Goal: Transaction & Acquisition: Obtain resource

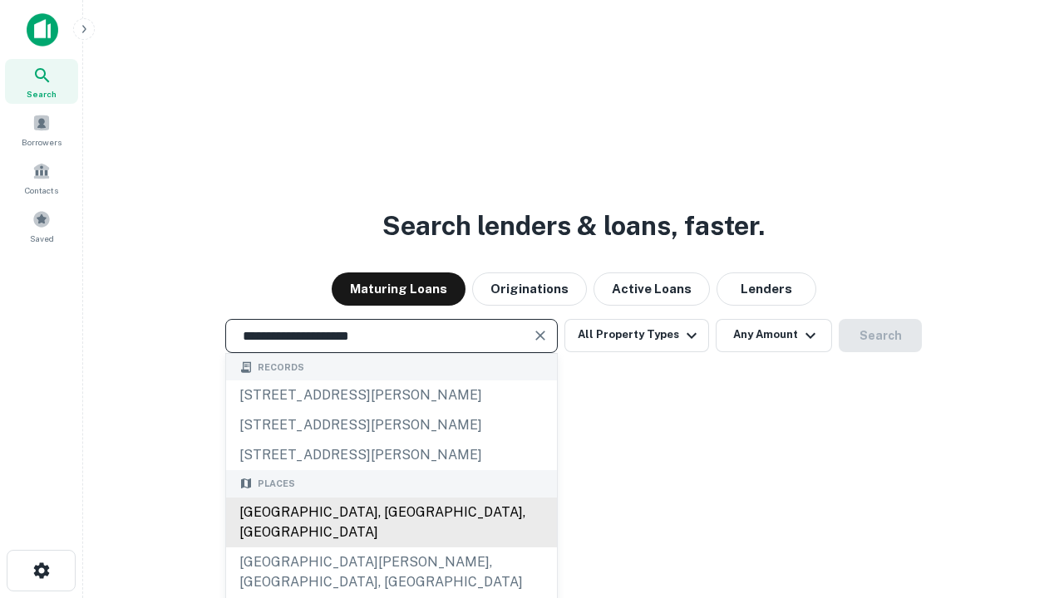
click at [391, 548] on div "[GEOGRAPHIC_DATA], [GEOGRAPHIC_DATA], [GEOGRAPHIC_DATA]" at bounding box center [391, 523] width 331 height 50
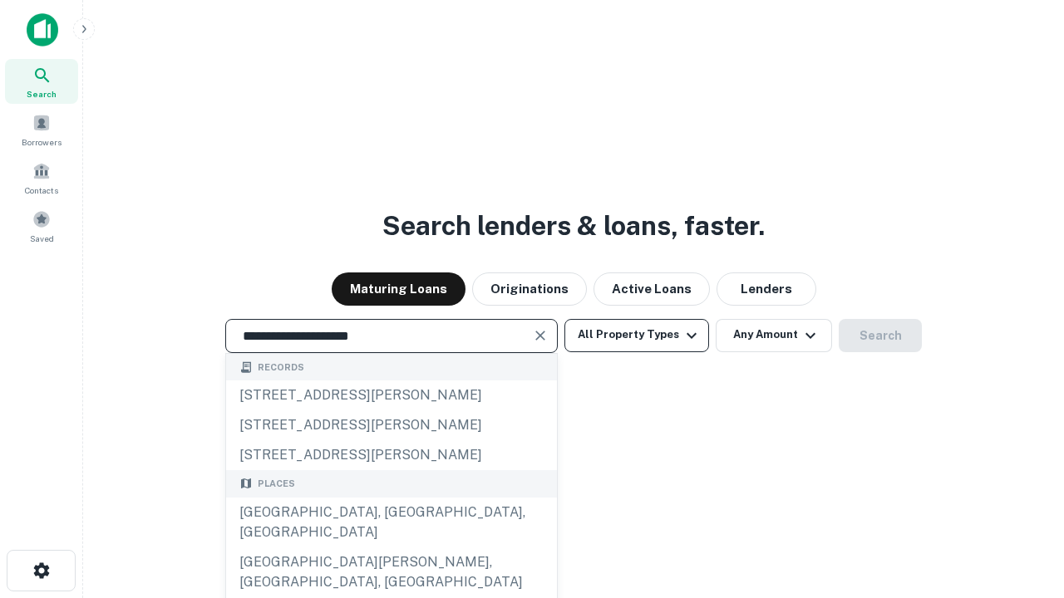
type input "**********"
click at [636, 335] on button "All Property Types" at bounding box center [636, 335] width 145 height 33
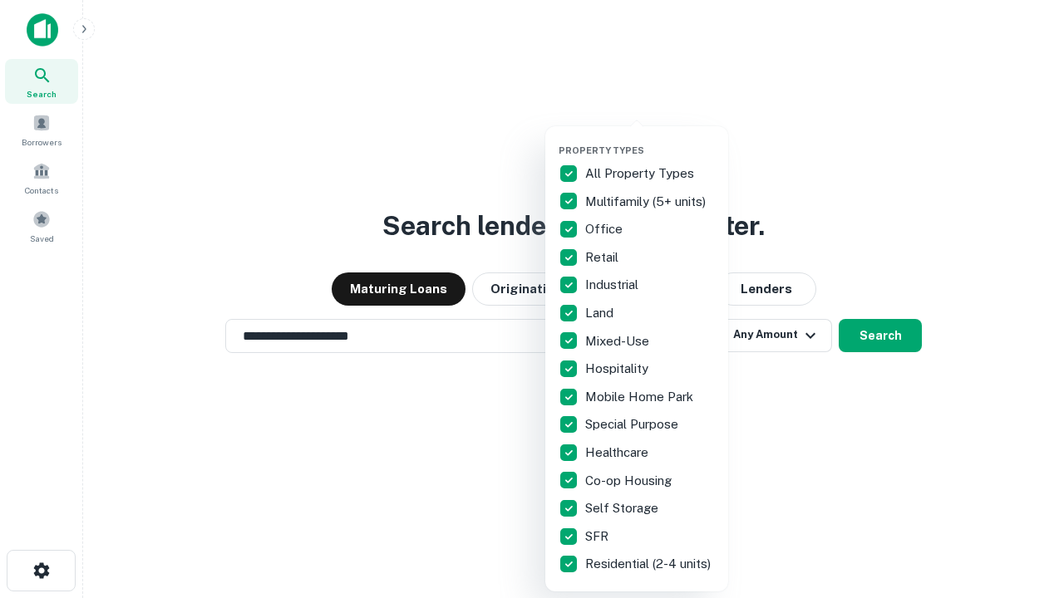
click at [650, 140] on button "button" at bounding box center [649, 140] width 183 height 1
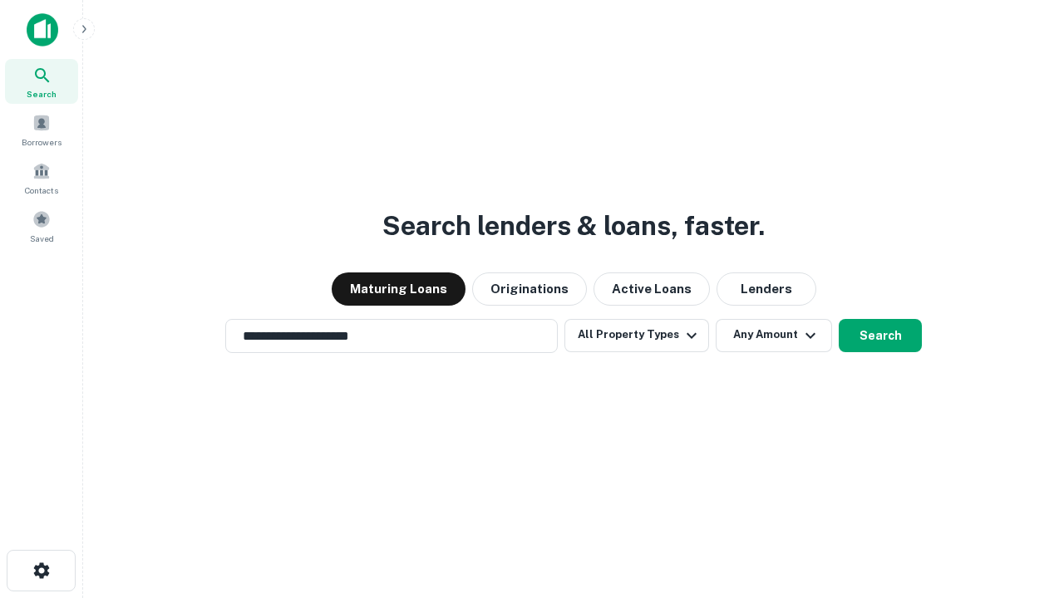
scroll to position [10, 200]
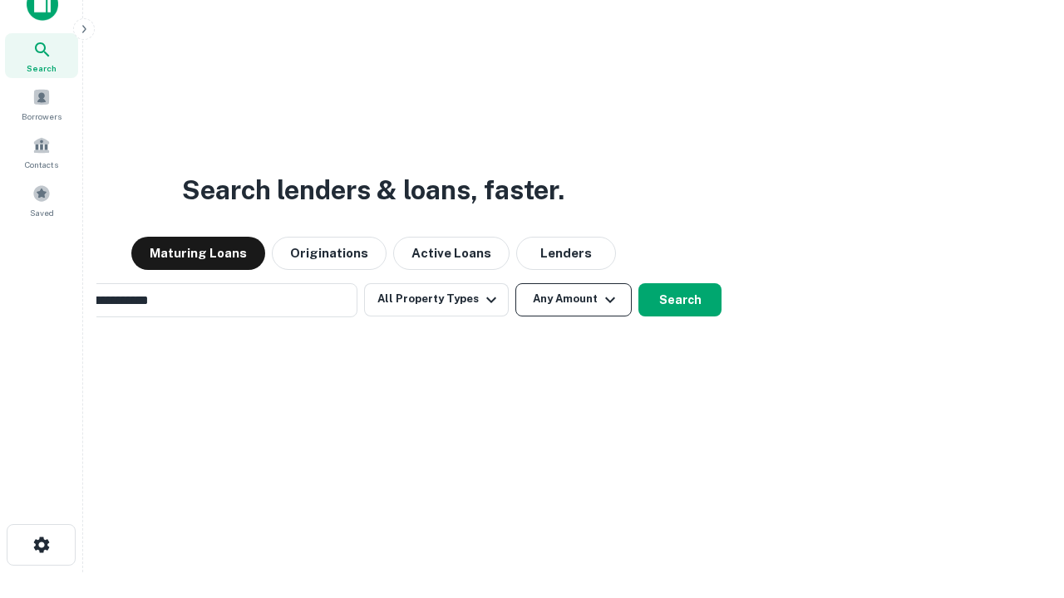
click at [515, 283] on button "Any Amount" at bounding box center [573, 299] width 116 height 33
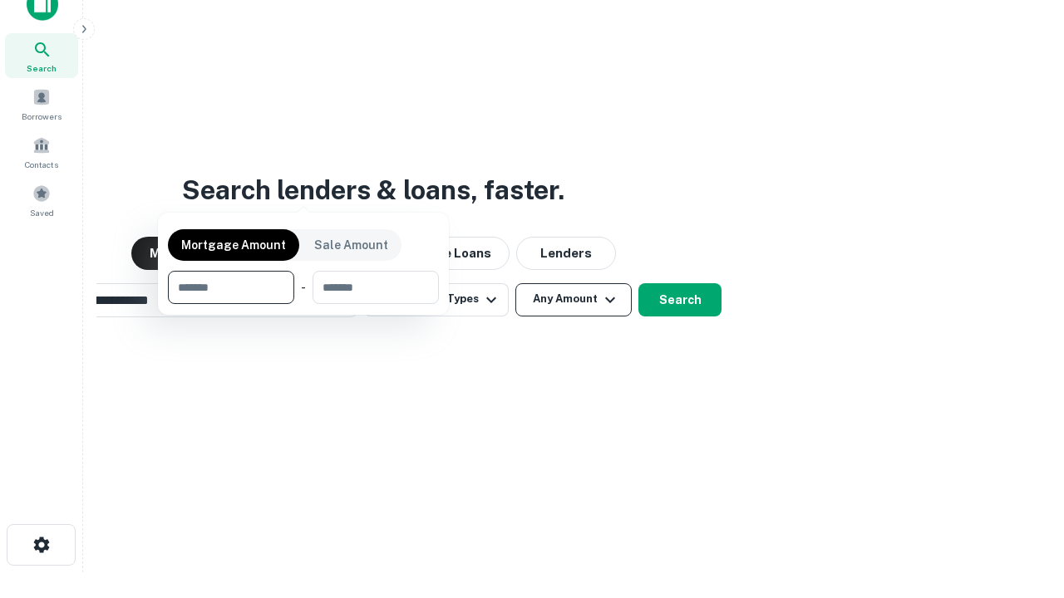
scroll to position [27, 0]
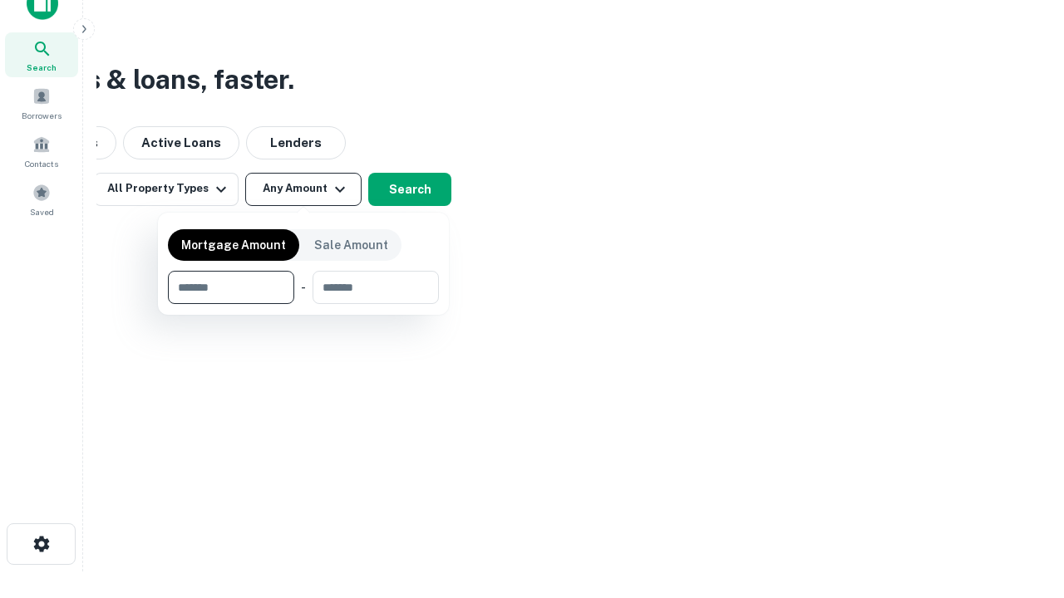
type input "*******"
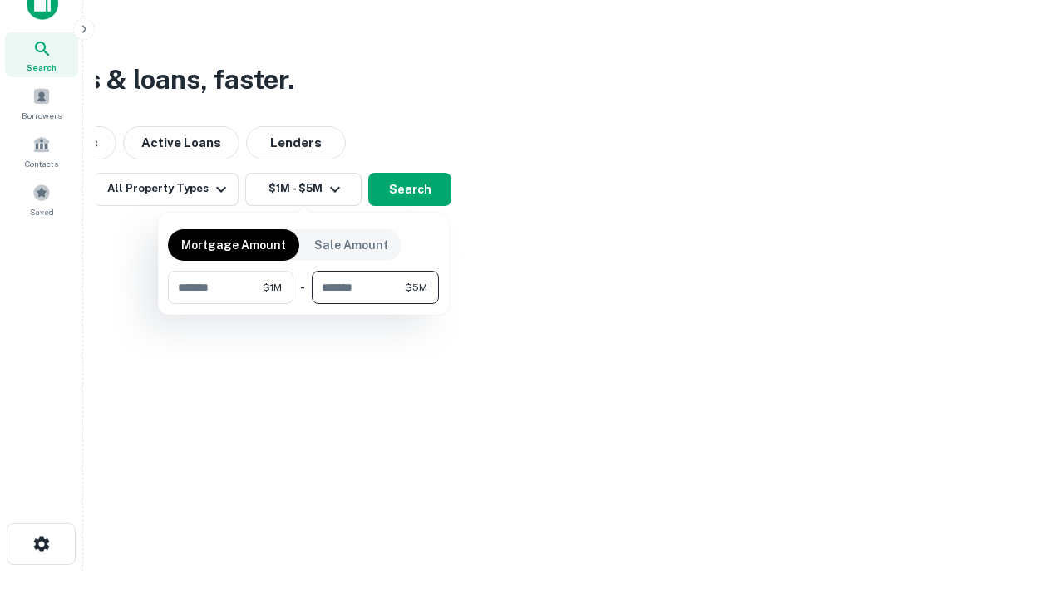
type input "*******"
click at [303, 304] on button "button" at bounding box center [303, 304] width 271 height 1
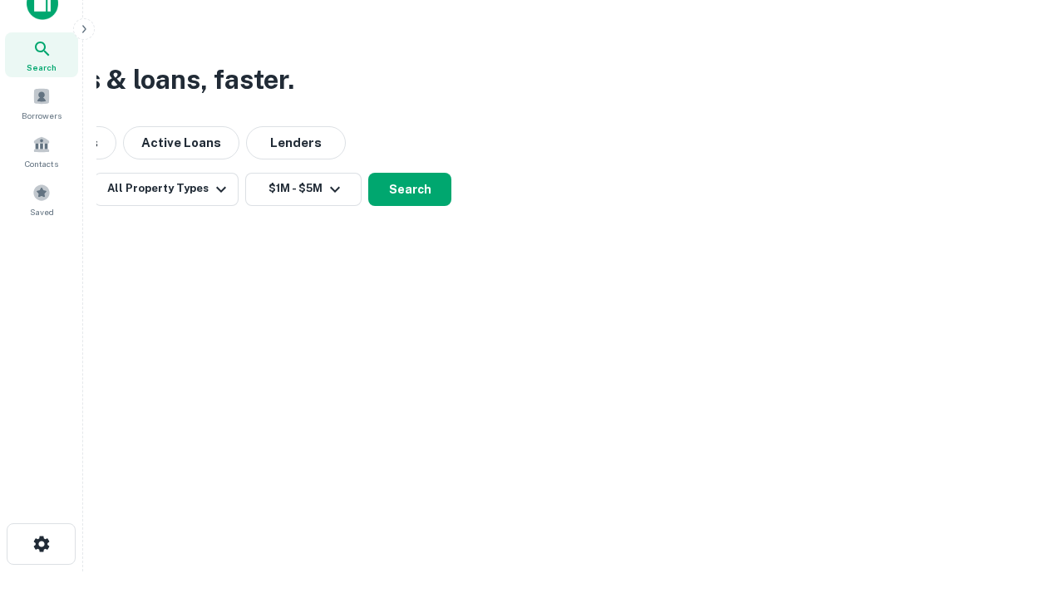
scroll to position [10, 307]
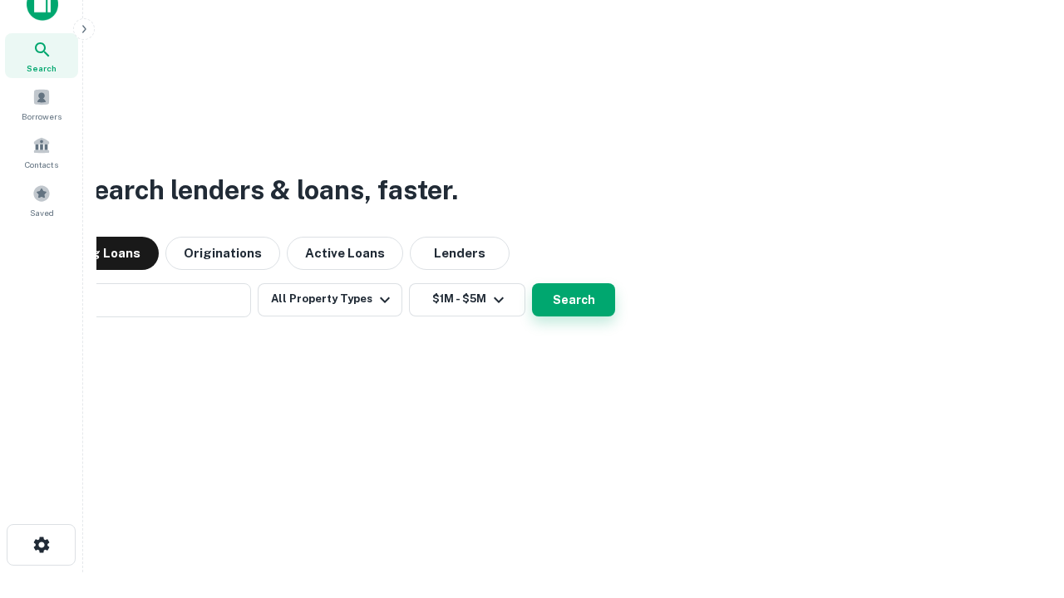
click at [532, 283] on button "Search" at bounding box center [573, 299] width 83 height 33
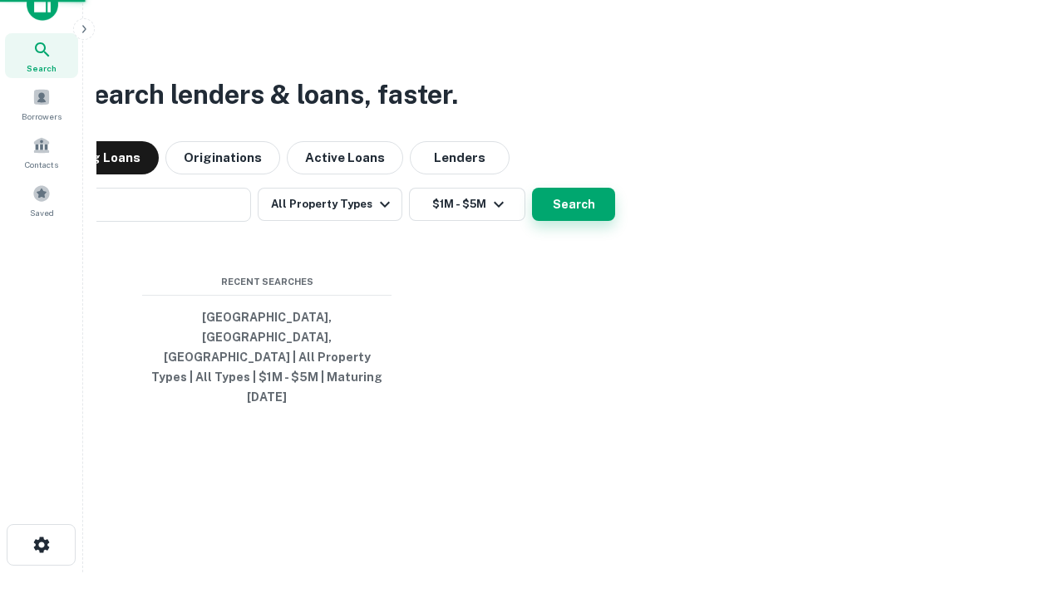
scroll to position [44, 470]
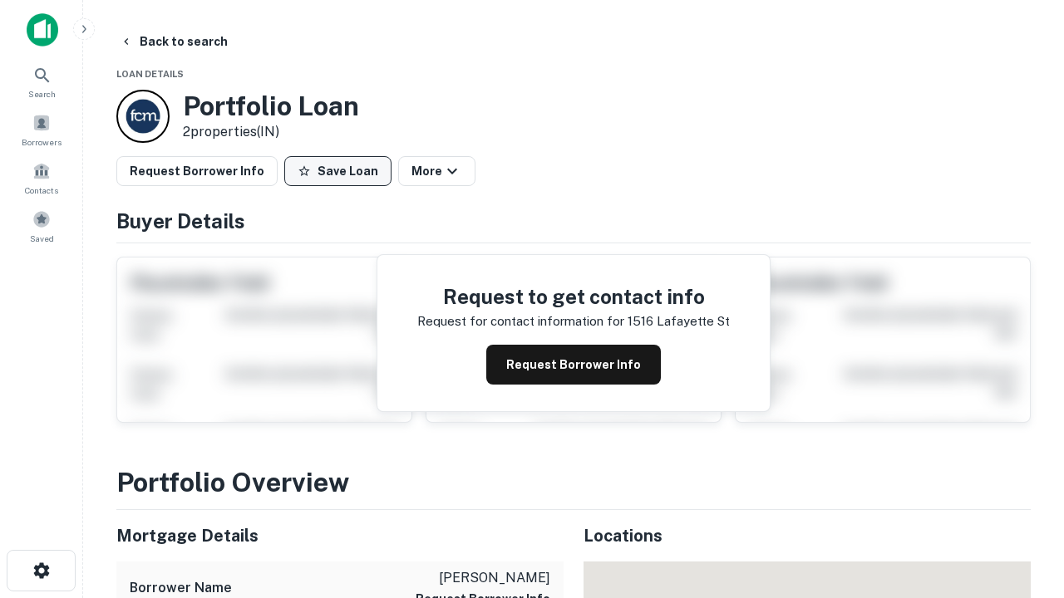
click at [337, 171] on button "Save Loan" at bounding box center [337, 171] width 107 height 30
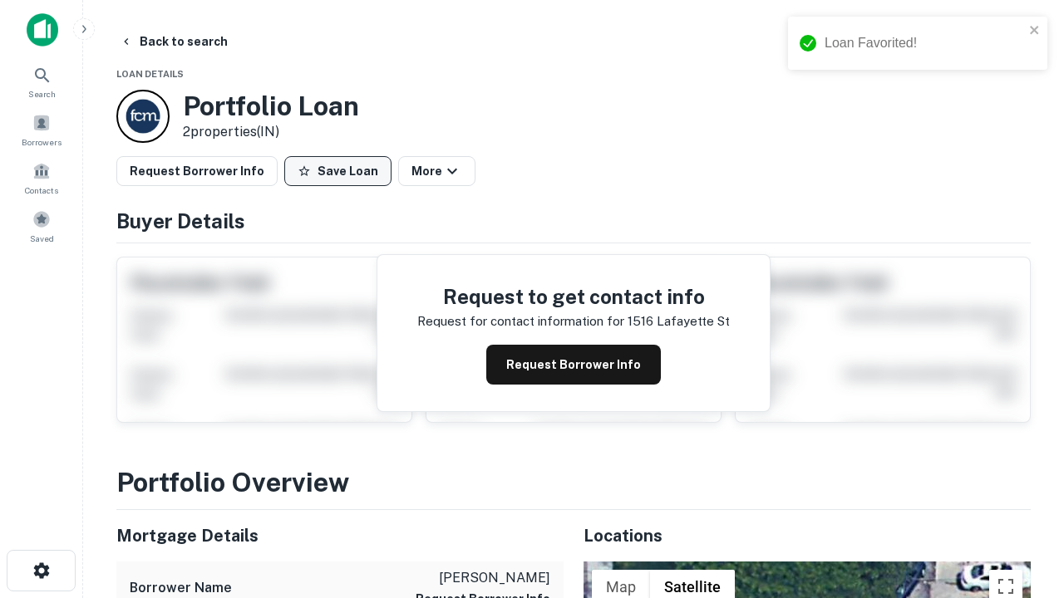
click at [342, 171] on button "Save Loan" at bounding box center [337, 171] width 107 height 30
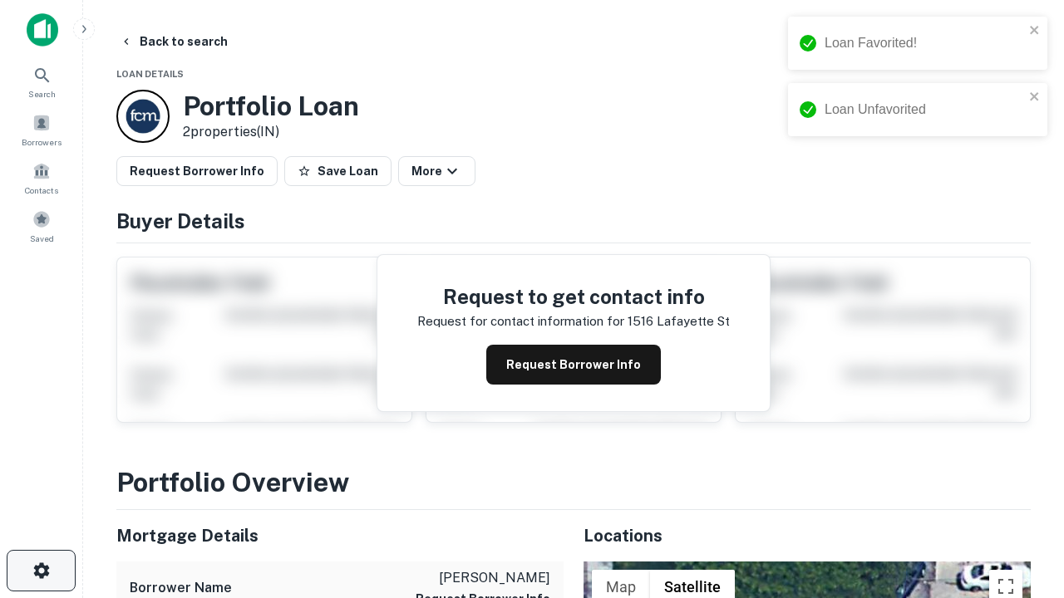
click at [41, 571] on icon "button" at bounding box center [42, 571] width 20 height 20
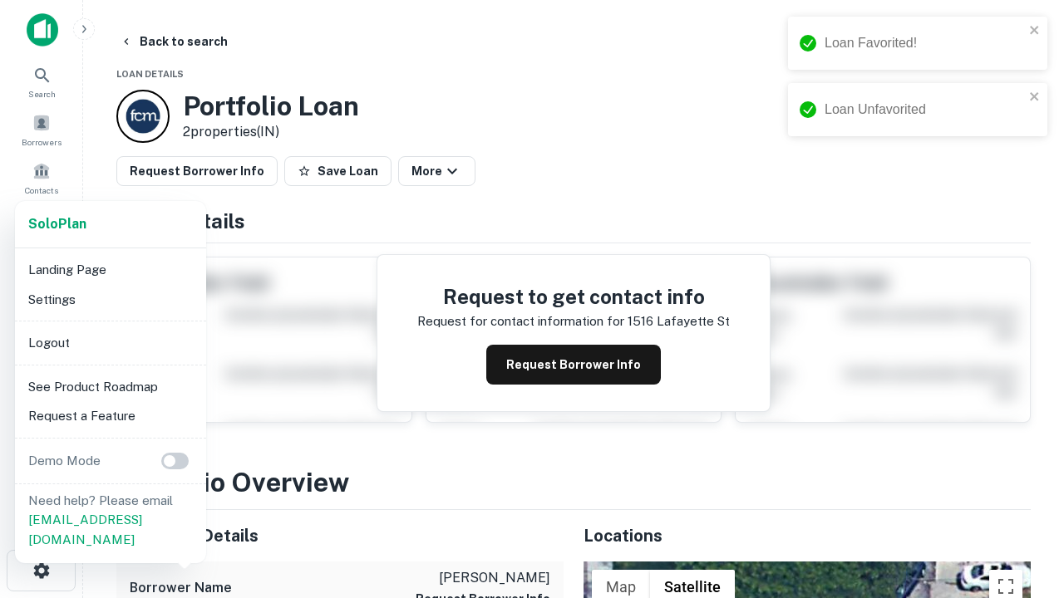
click at [110, 342] on li "Logout" at bounding box center [111, 343] width 178 height 30
